Goal: Communication & Community: Participate in discussion

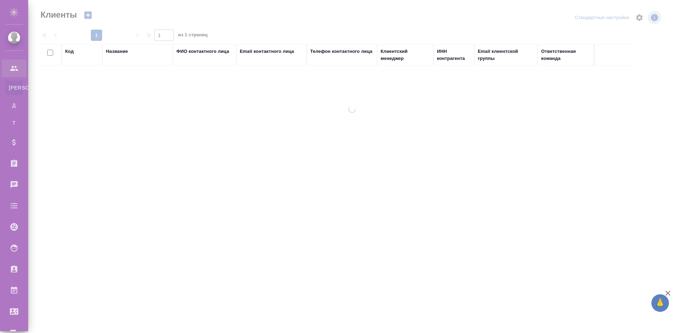
select select "RU"
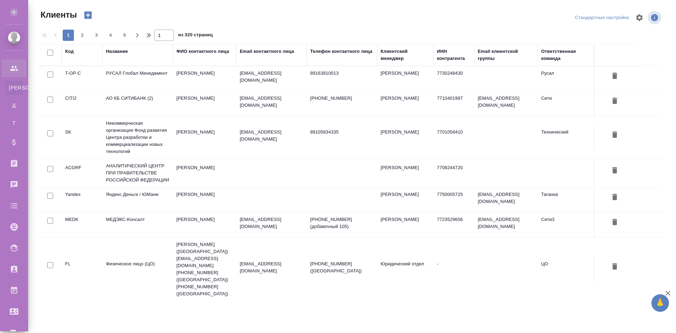
click at [177, 86] on td "[PERSON_NAME]" at bounding box center [204, 78] width 63 height 25
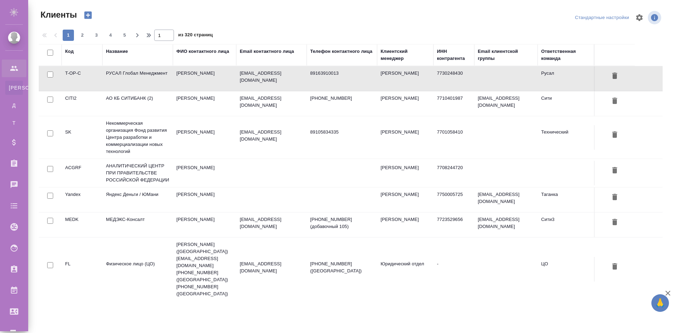
click at [177, 86] on td "[PERSON_NAME]" at bounding box center [204, 78] width 63 height 25
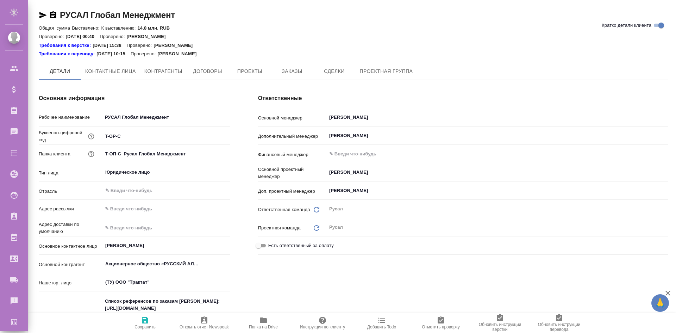
type textarea "x"
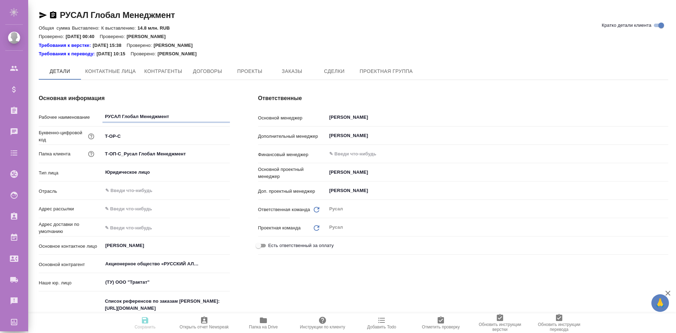
type textarea "x"
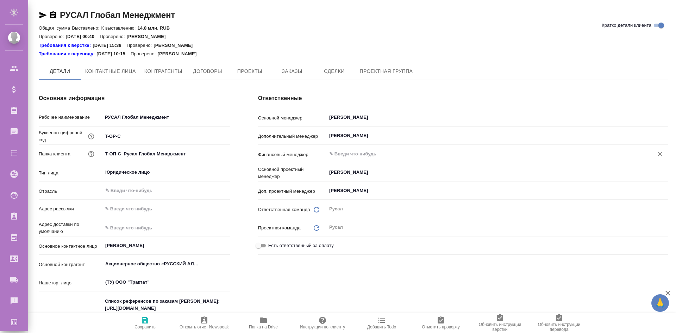
type textarea "x"
click at [430, 68] on span "Чат" at bounding box center [438, 71] width 34 height 9
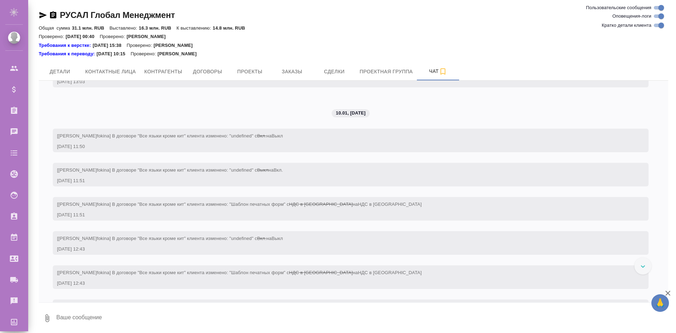
scroll to position [1523, 0]
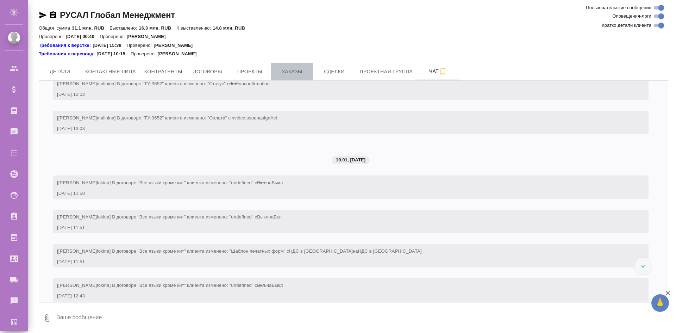
click at [302, 75] on span "Заказы" at bounding box center [292, 71] width 34 height 9
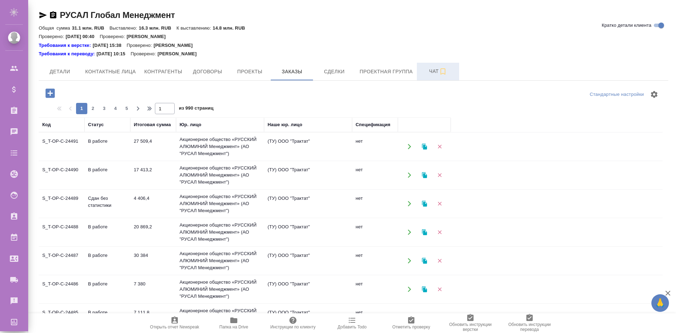
click at [424, 67] on button "Чат" at bounding box center [438, 72] width 42 height 18
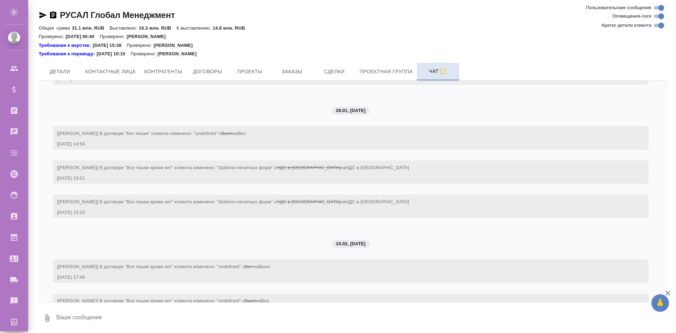
scroll to position [2404, 0]
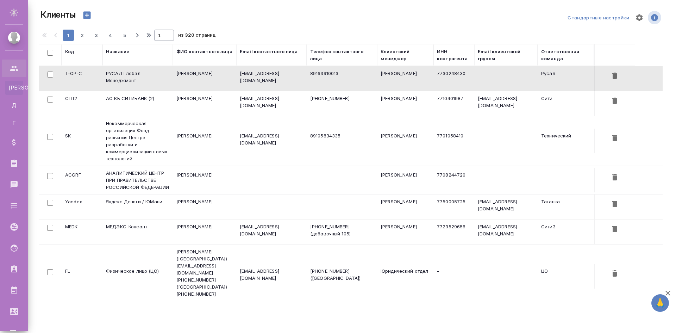
select select "RU"
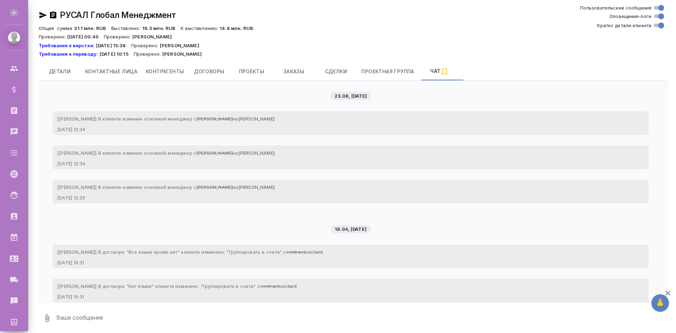
scroll to position [2404, 0]
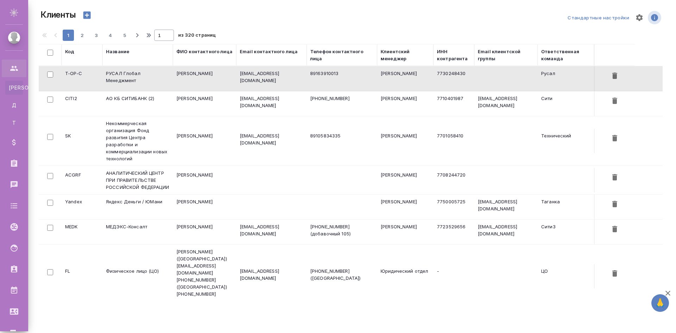
select select "RU"
